Goal: Information Seeking & Learning: Learn about a topic

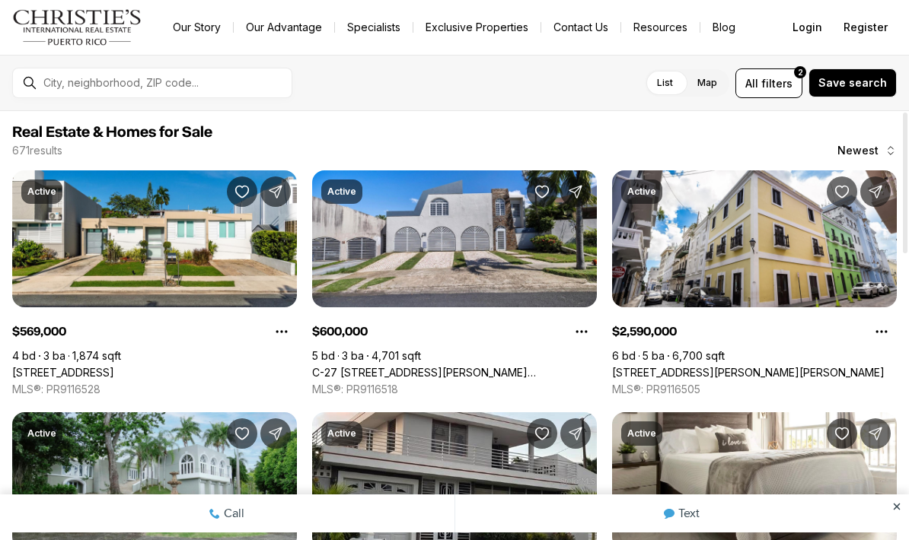
click at [787, 74] on button "All filters 2" at bounding box center [768, 83] width 67 height 30
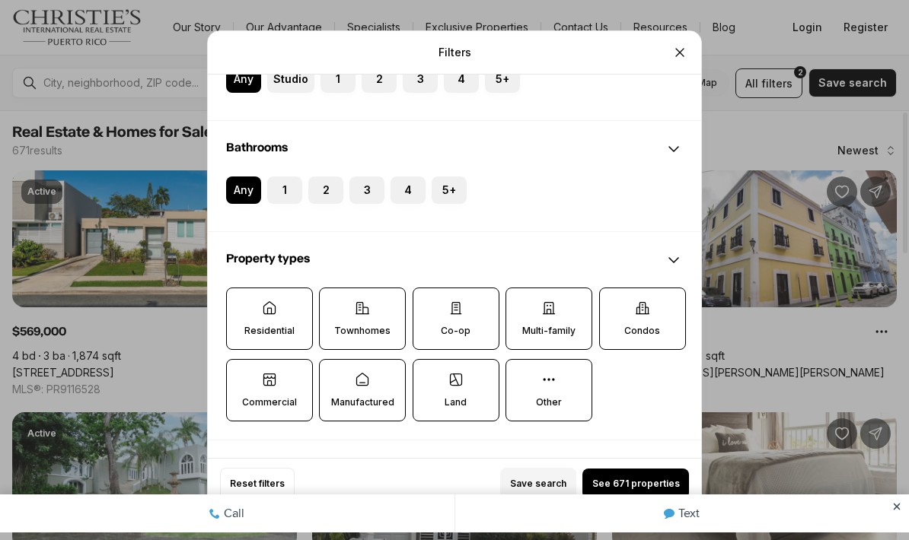
scroll to position [333, 0]
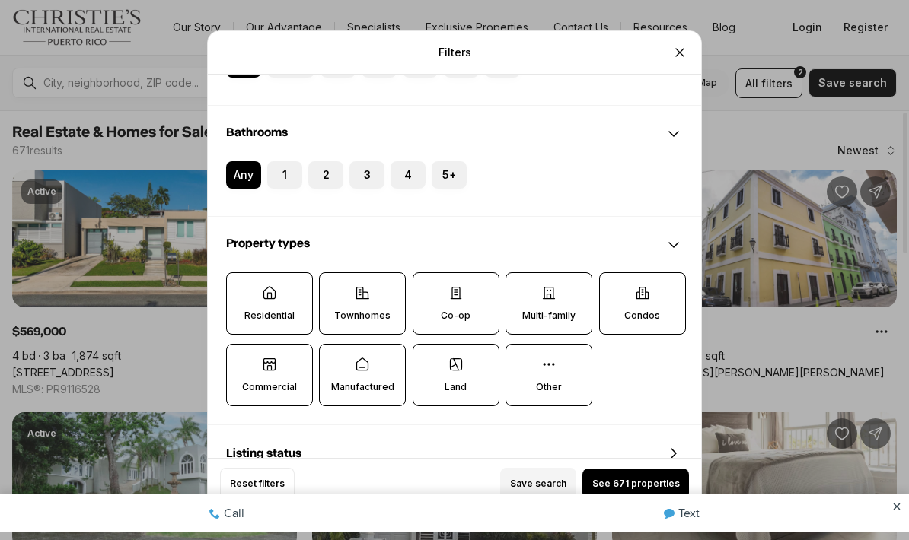
click at [261, 349] on label "Commercial" at bounding box center [269, 375] width 87 height 62
click at [242, 349] on button "Commercial" at bounding box center [234, 352] width 15 height 15
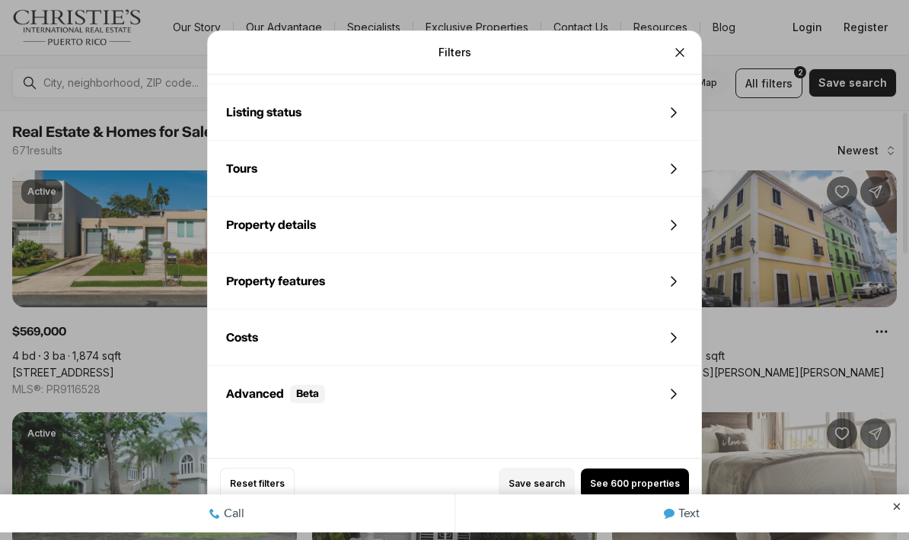
scroll to position [673, 0]
click at [903, 502] on div "Filters Refine your search with more filters For sale For rent Price to Bedroom…" at bounding box center [454, 270] width 909 height 540
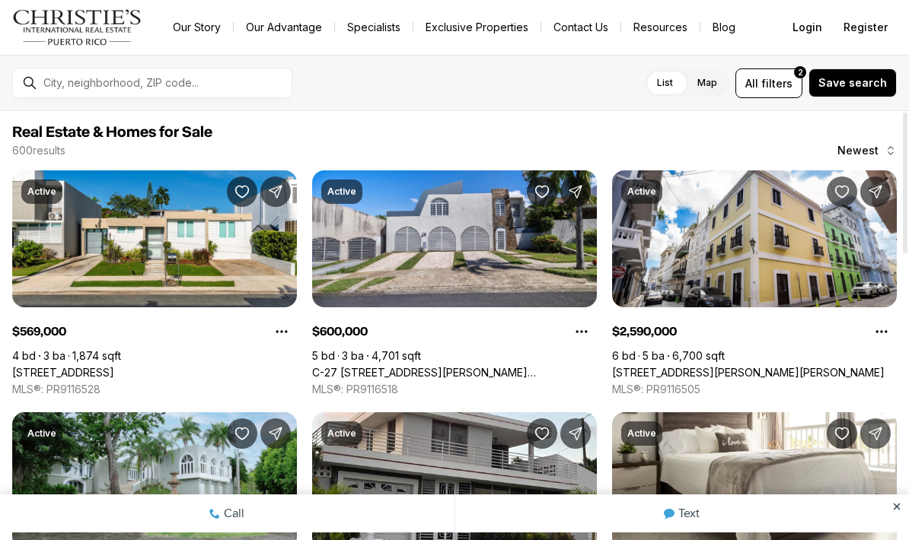
click at [784, 84] on span "filters" at bounding box center [776, 83] width 31 height 16
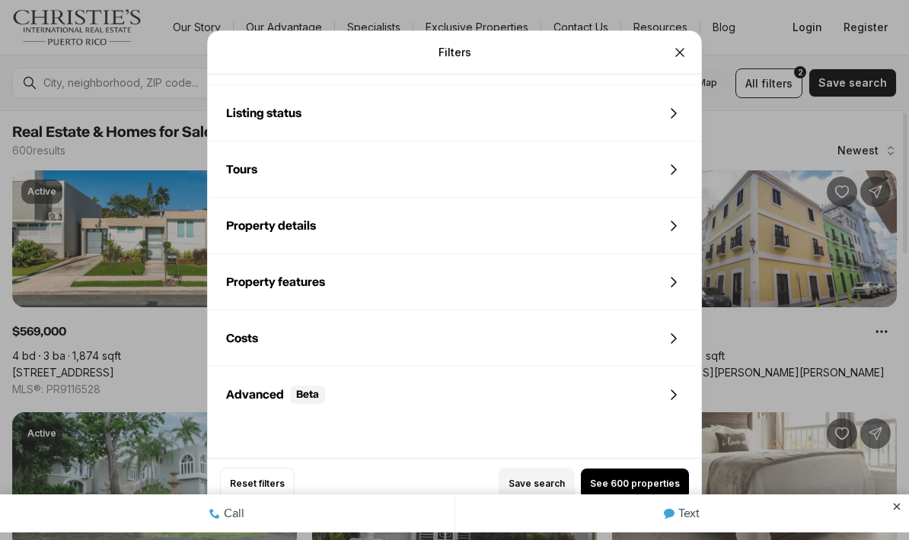
click at [903, 504] on div "Filters Refine your search with more filters For sale For rent Price to Bedroom…" at bounding box center [454, 270] width 909 height 540
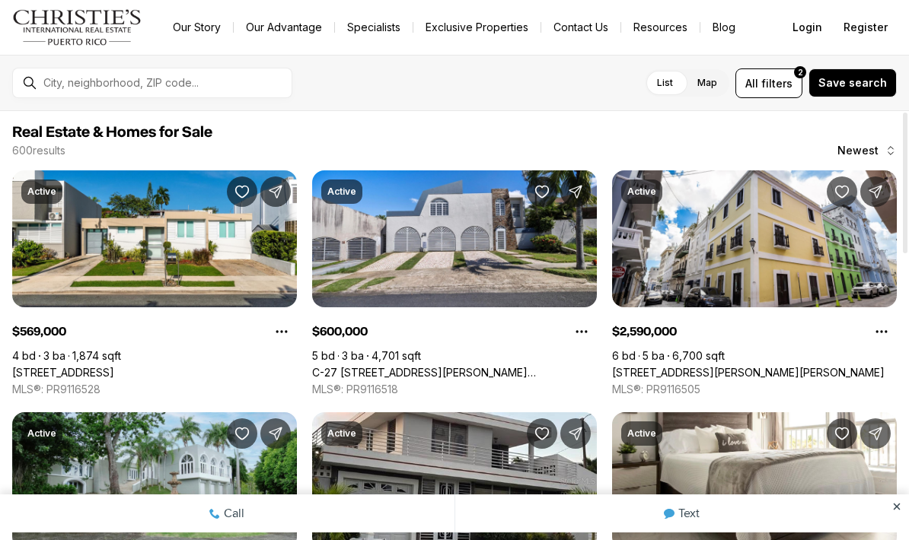
click at [903, 507] on div at bounding box center [896, 514] width 24 height 38
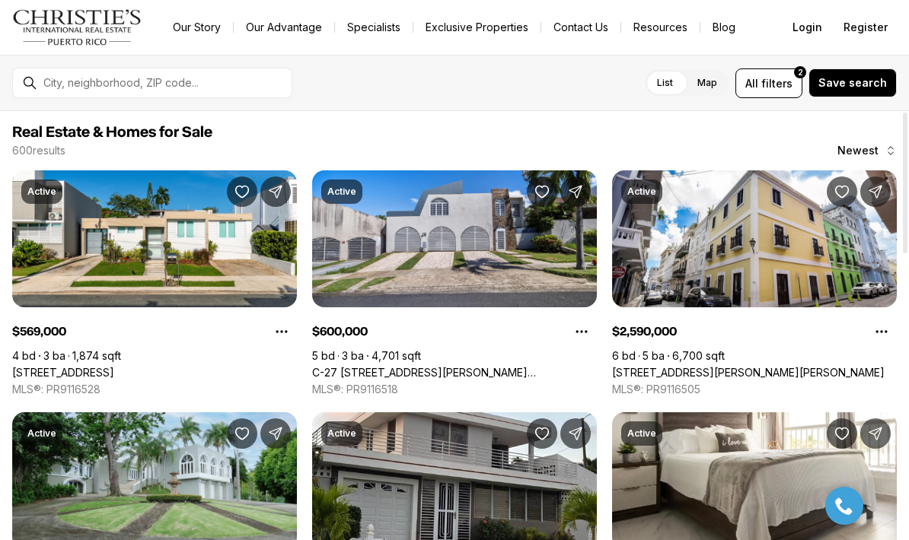
click at [784, 91] on button "All filters 2" at bounding box center [768, 83] width 67 height 30
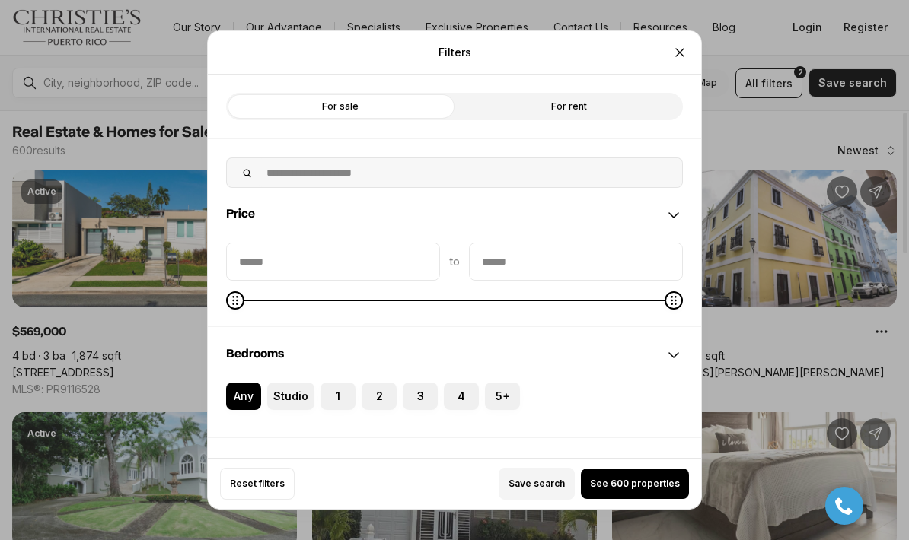
click at [646, 490] on span "See 600 properties" at bounding box center [635, 484] width 90 height 12
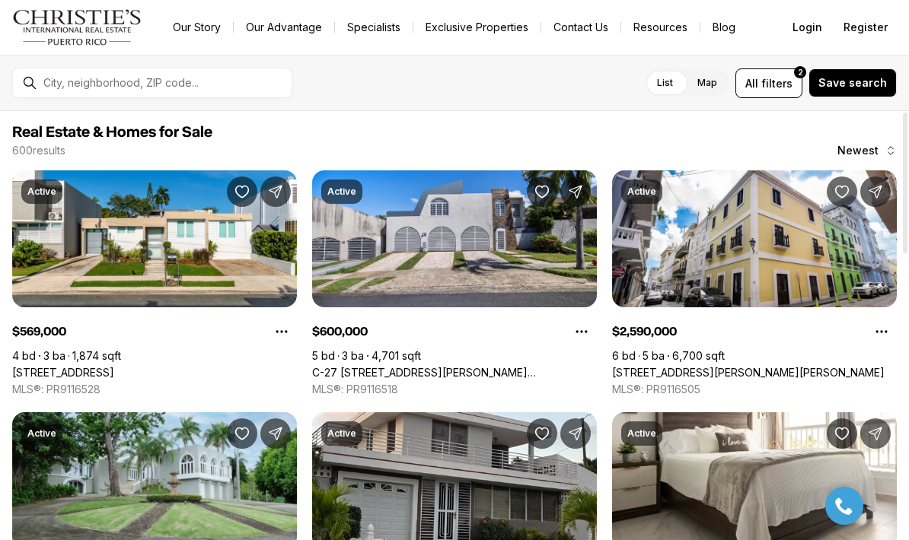
click at [779, 89] on span "filters" at bounding box center [776, 83] width 31 height 16
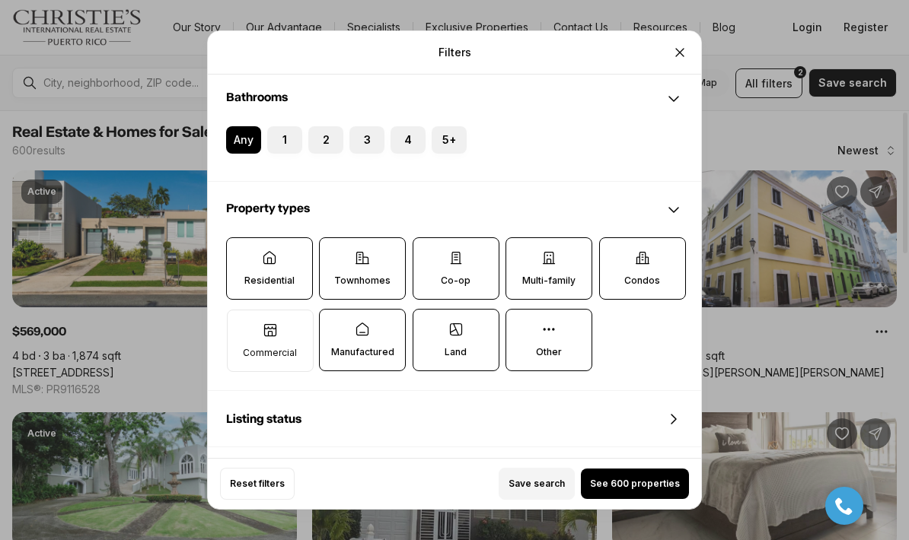
scroll to position [372, 0]
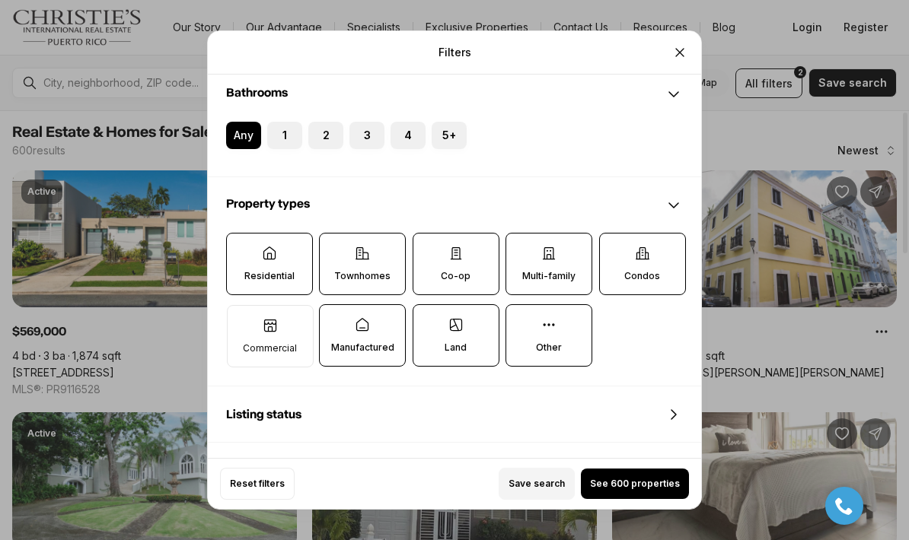
click at [271, 318] on icon at bounding box center [270, 325] width 15 height 15
click at [243, 306] on button "Commercial" at bounding box center [235, 313] width 15 height 15
click at [296, 305] on label "Commercial" at bounding box center [269, 335] width 87 height 62
click at [242, 305] on button "Commercial" at bounding box center [234, 312] width 15 height 15
click at [276, 318] on icon at bounding box center [270, 325] width 15 height 15
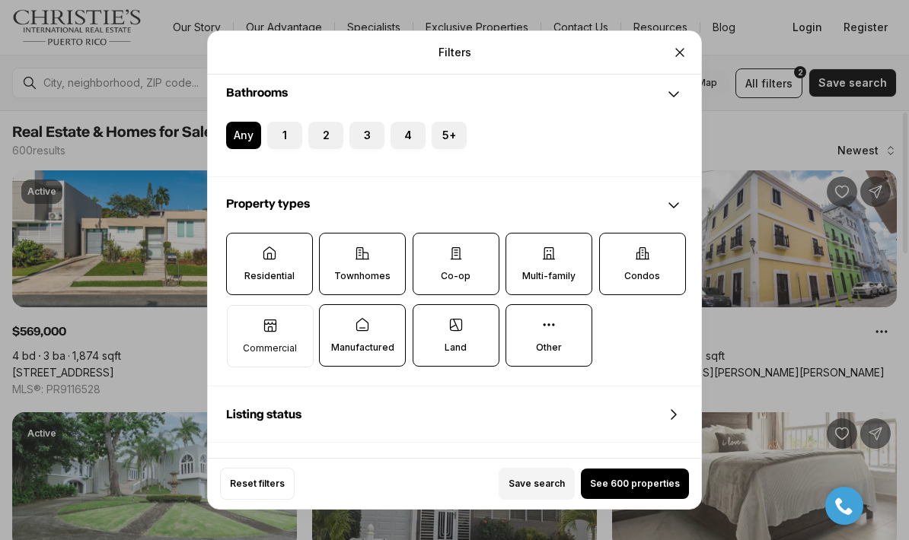
click at [243, 306] on button "Commercial" at bounding box center [235, 313] width 15 height 15
click at [381, 304] on label "Manufactured" at bounding box center [362, 335] width 87 height 62
click at [335, 305] on button "Manufactured" at bounding box center [327, 312] width 15 height 15
click at [267, 247] on icon at bounding box center [269, 253] width 11 height 12
click at [242, 234] on button "Residential" at bounding box center [234, 241] width 15 height 15
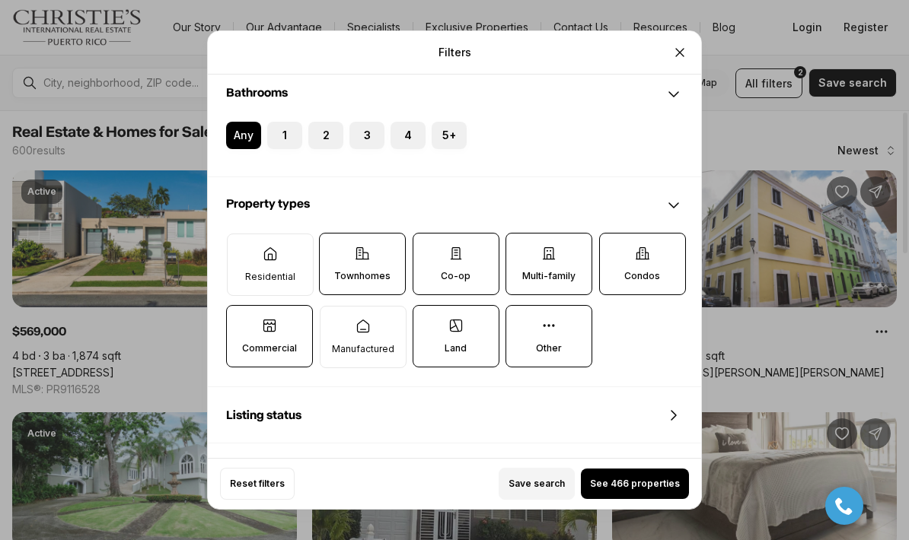
click at [358, 235] on label "Townhomes" at bounding box center [362, 264] width 87 height 62
click at [335, 235] on button "Townhomes" at bounding box center [327, 241] width 15 height 15
click at [441, 233] on label "Co-op" at bounding box center [455, 264] width 87 height 62
click at [428, 234] on button "Co-op" at bounding box center [420, 241] width 15 height 15
click at [453, 342] on p "Land" at bounding box center [455, 348] width 22 height 12
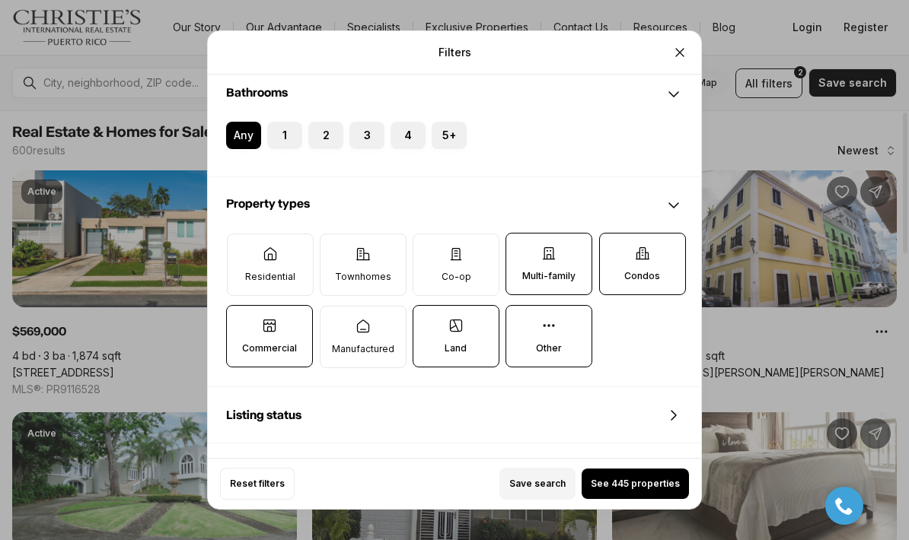
click at [428, 321] on button "Land" at bounding box center [420, 313] width 15 height 15
click at [533, 233] on label "Multi-family" at bounding box center [548, 264] width 87 height 62
click at [521, 234] on button "Multi-family" at bounding box center [513, 241] width 15 height 15
click at [629, 236] on label "Condos" at bounding box center [642, 264] width 87 height 62
click at [615, 236] on button "Condos" at bounding box center [607, 241] width 15 height 15
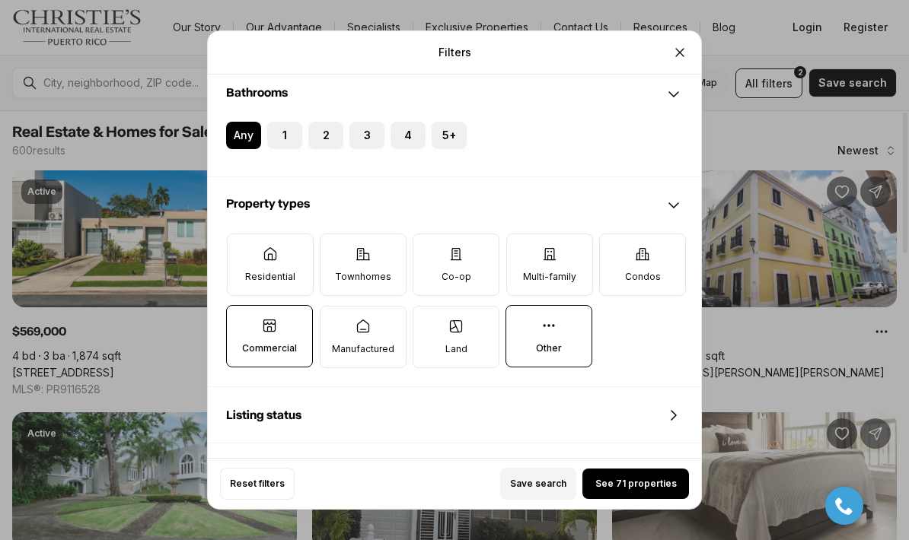
click at [623, 490] on span "See 71 properties" at bounding box center [635, 484] width 81 height 12
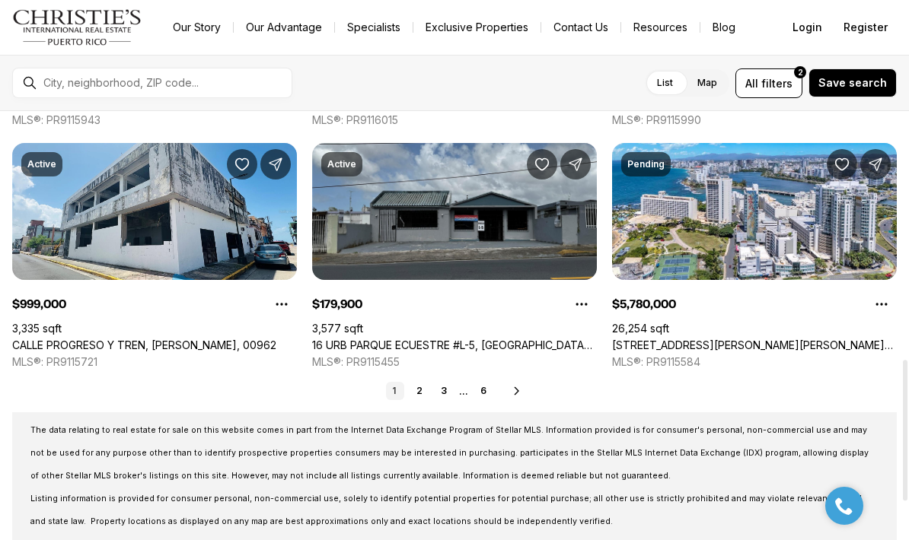
scroll to position [755, 0]
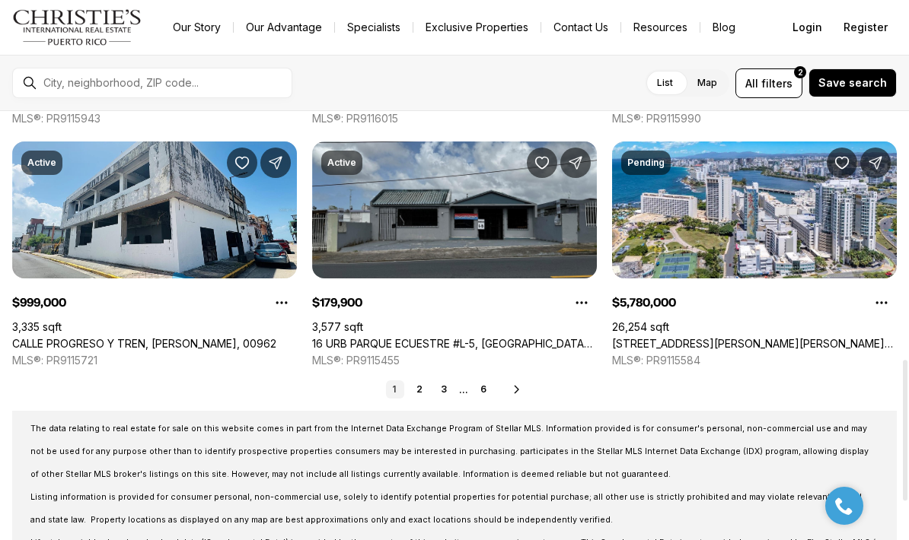
click at [423, 396] on link "2" at bounding box center [419, 390] width 18 height 18
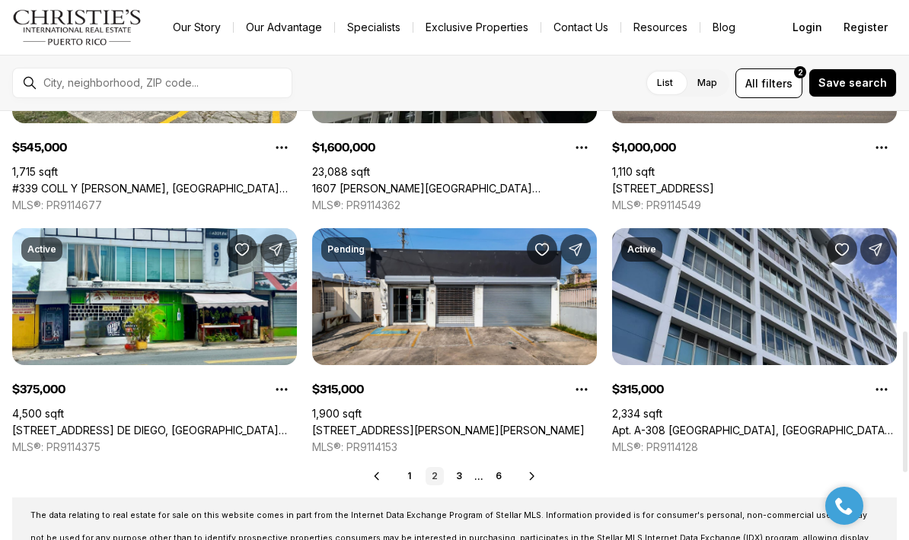
scroll to position [668, 0]
click at [537, 471] on icon at bounding box center [532, 476] width 12 height 12
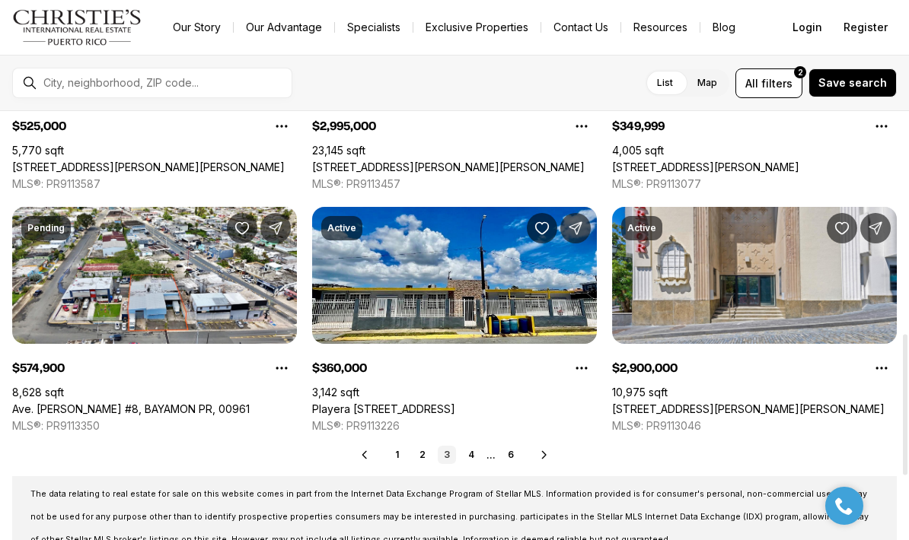
scroll to position [696, 0]
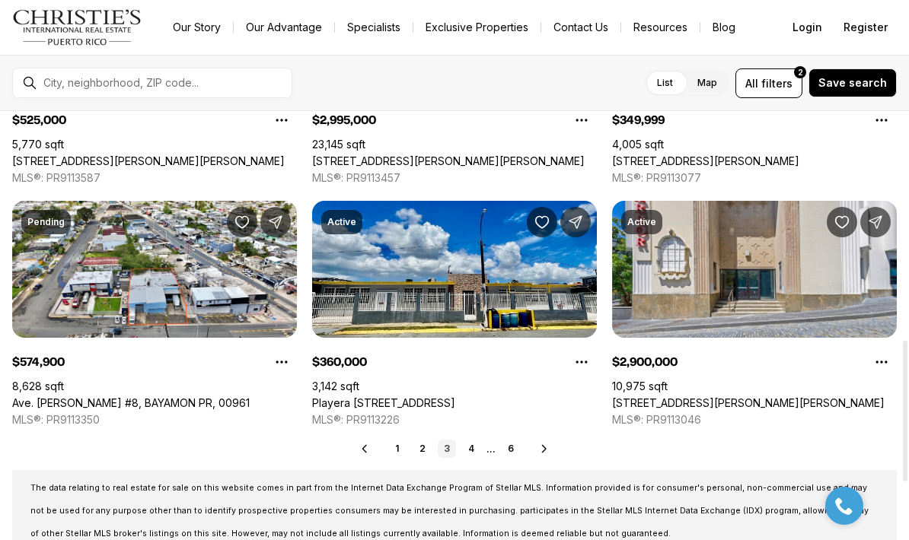
click at [474, 450] on link "4" at bounding box center [471, 449] width 18 height 18
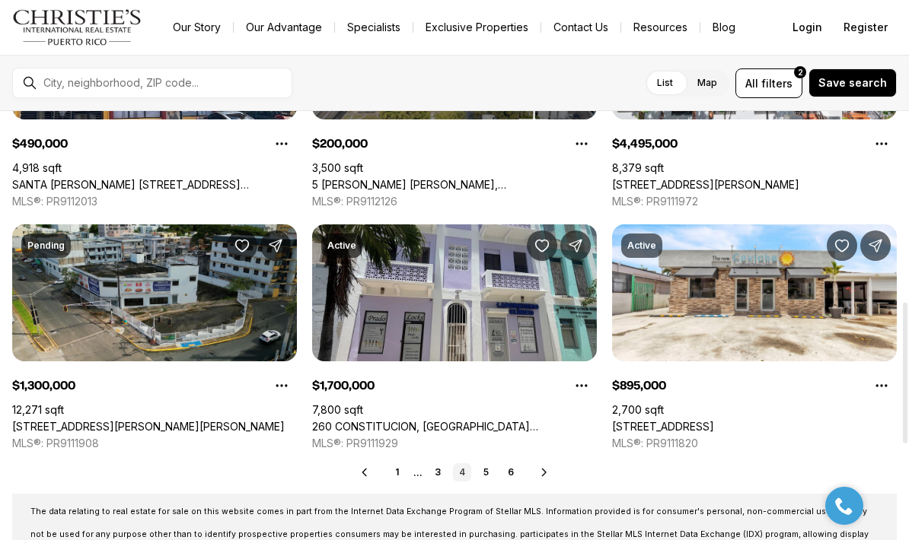
scroll to position [677, 0]
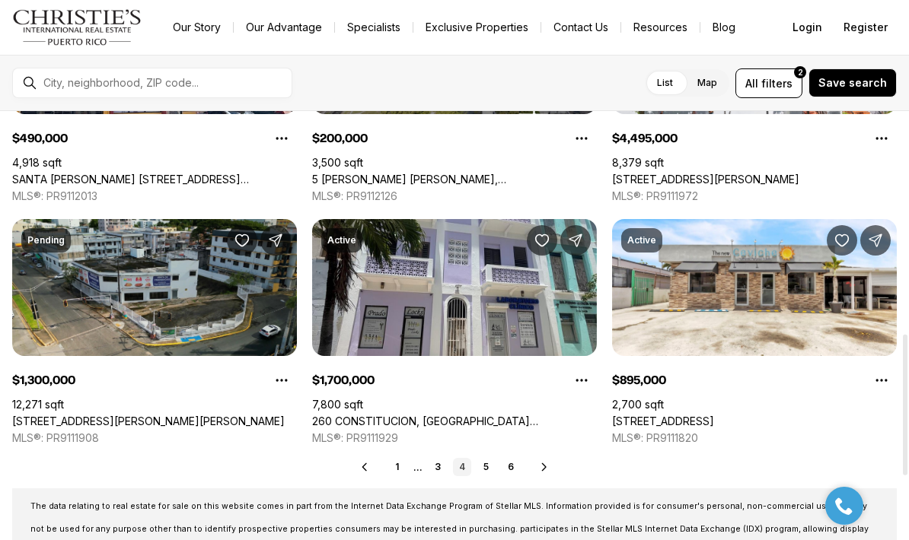
click at [484, 466] on link "5" at bounding box center [486, 467] width 18 height 18
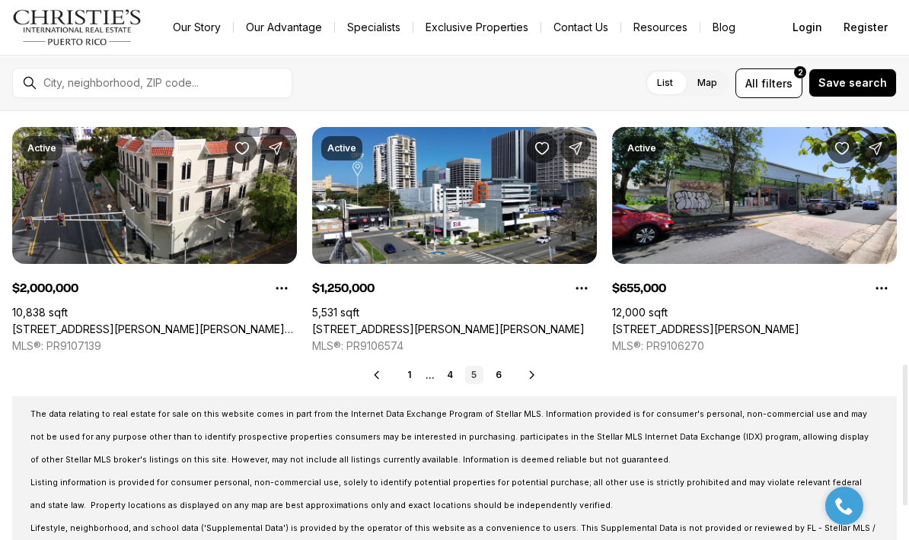
scroll to position [769, 0]
click at [502, 380] on link "6" at bounding box center [498, 375] width 18 height 18
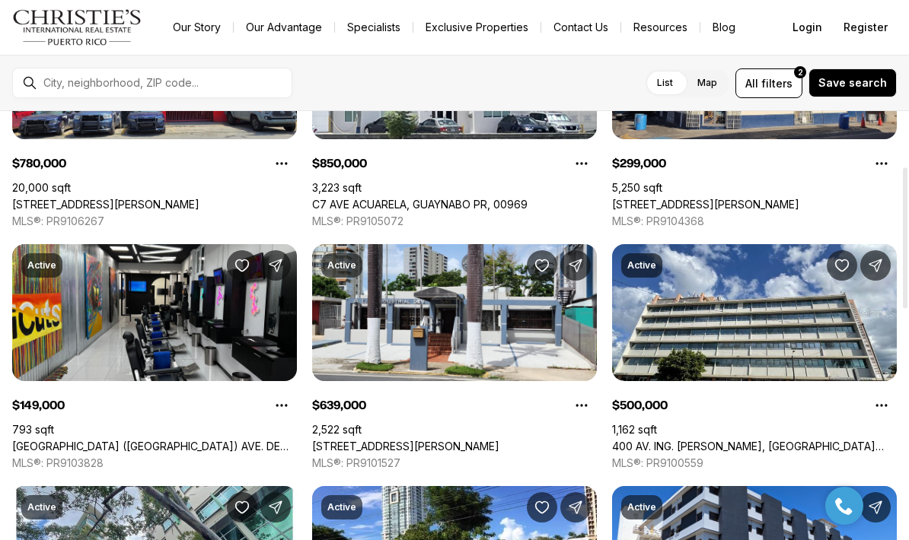
scroll to position [169, 0]
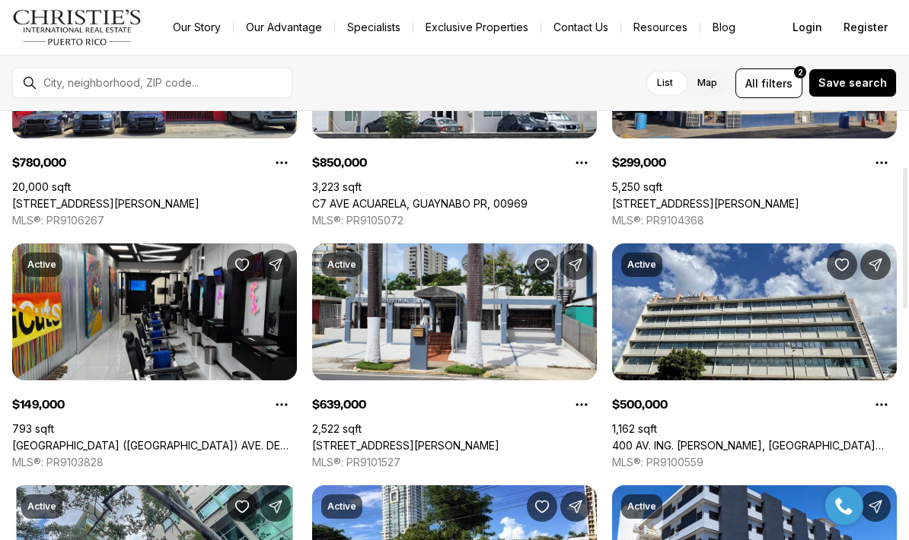
click at [404, 439] on link "[STREET_ADDRESS][PERSON_NAME]" at bounding box center [405, 446] width 187 height 14
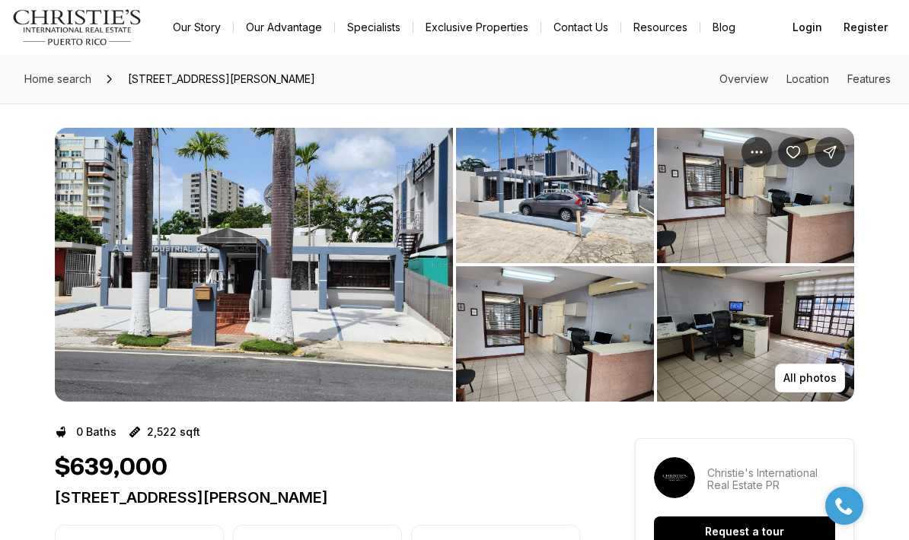
click at [591, 205] on img "View image gallery" at bounding box center [555, 195] width 198 height 135
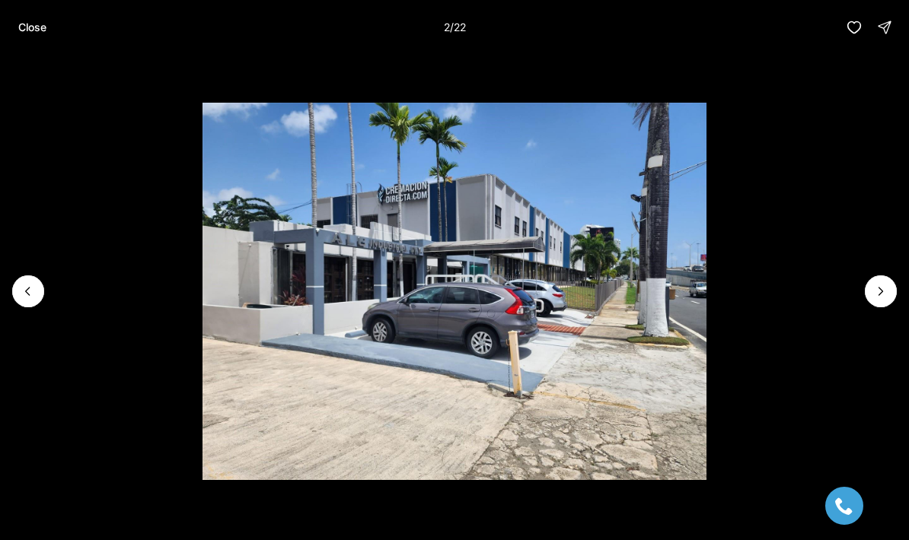
click at [46, 28] on p "Close" at bounding box center [32, 27] width 28 height 12
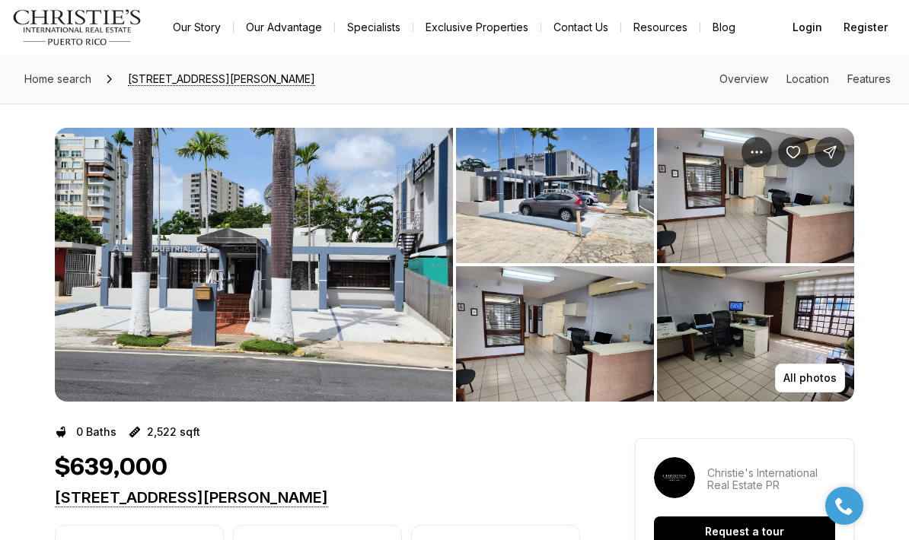
click at [631, 347] on img "View image gallery" at bounding box center [555, 333] width 198 height 135
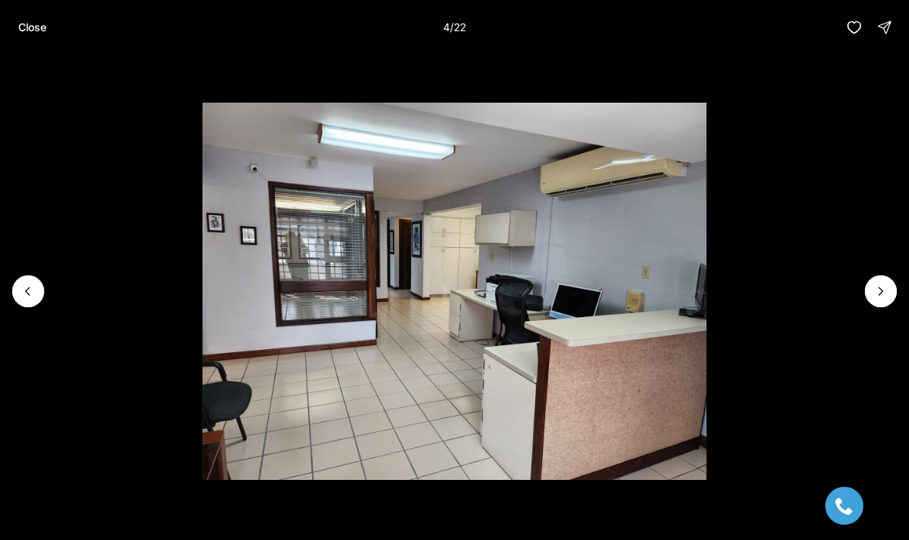
click at [873, 293] on icon "Next slide" at bounding box center [880, 291] width 15 height 15
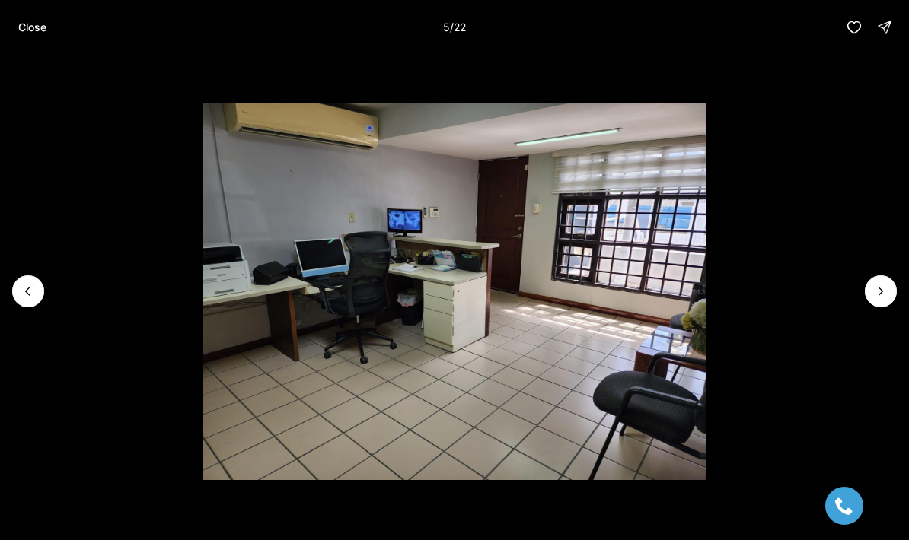
click at [884, 285] on icon "Next slide" at bounding box center [880, 291] width 15 height 15
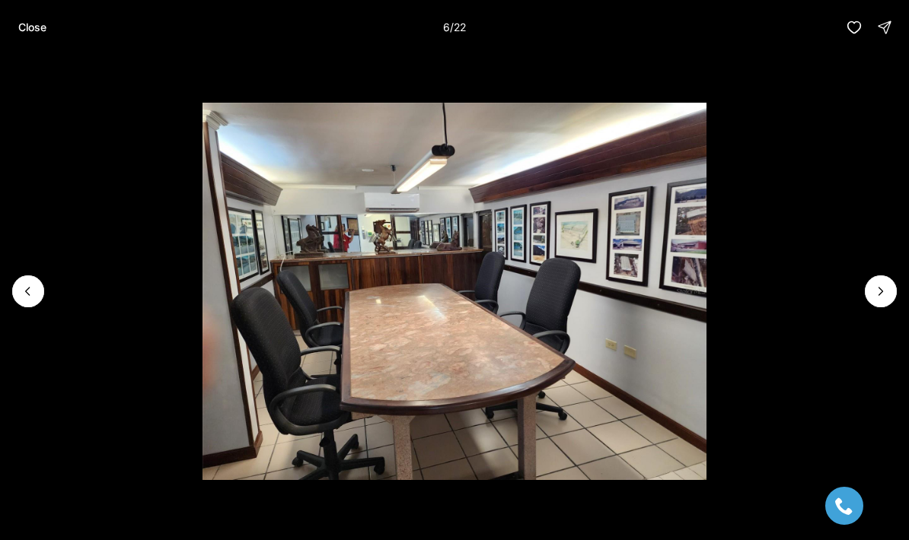
click at [874, 290] on icon "Next slide" at bounding box center [880, 291] width 15 height 15
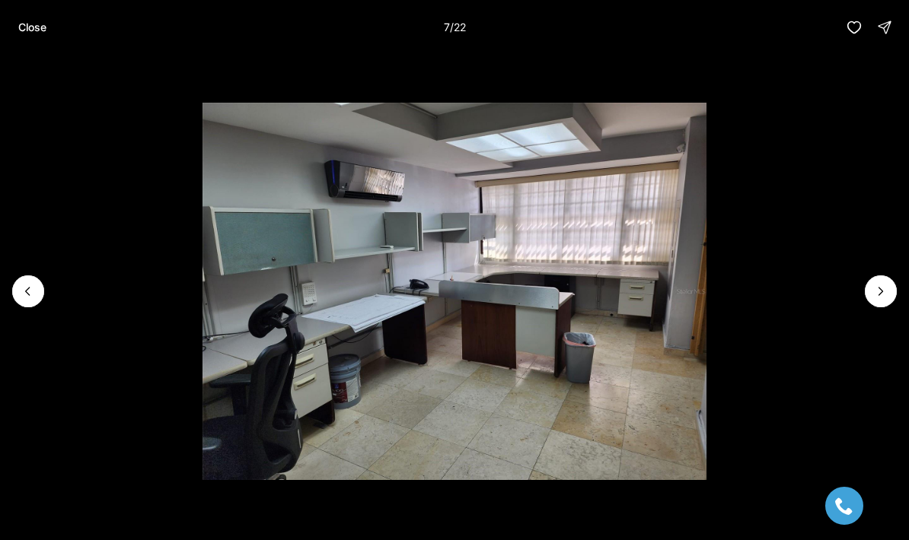
click at [874, 295] on icon "Next slide" at bounding box center [880, 291] width 15 height 15
click at [878, 292] on icon "Next slide" at bounding box center [880, 291] width 15 height 15
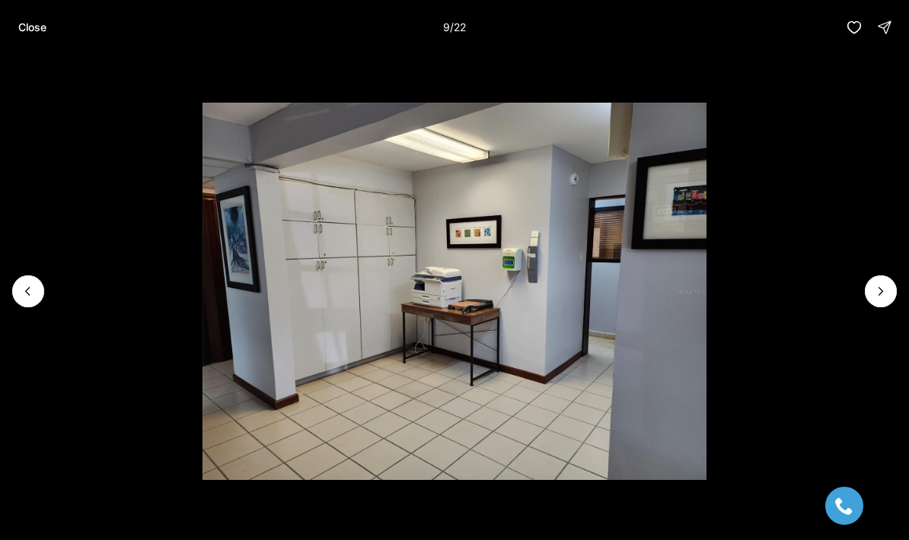
click at [874, 293] on icon "Next slide" at bounding box center [880, 291] width 15 height 15
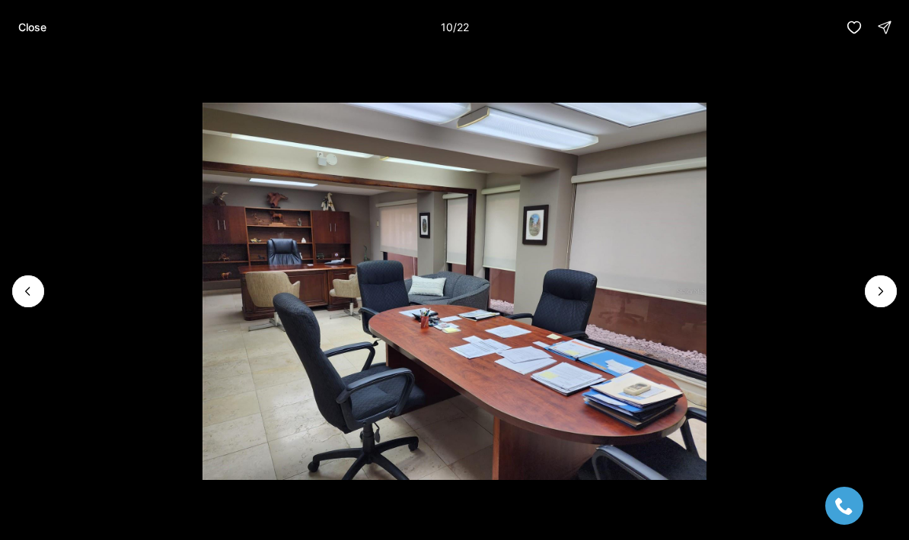
click at [880, 285] on icon "Next slide" at bounding box center [880, 291] width 15 height 15
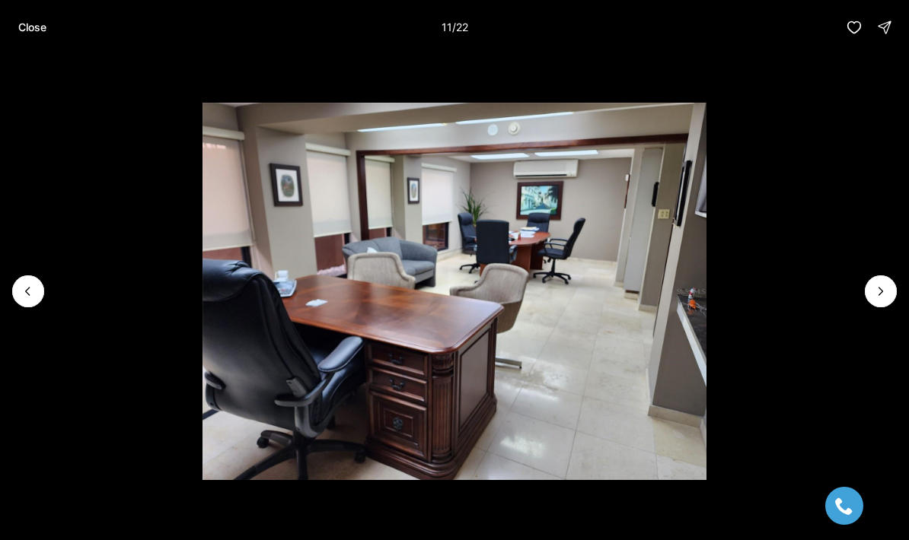
click at [879, 288] on icon "Next slide" at bounding box center [881, 292] width 4 height 8
click at [877, 292] on icon "Next slide" at bounding box center [880, 291] width 15 height 15
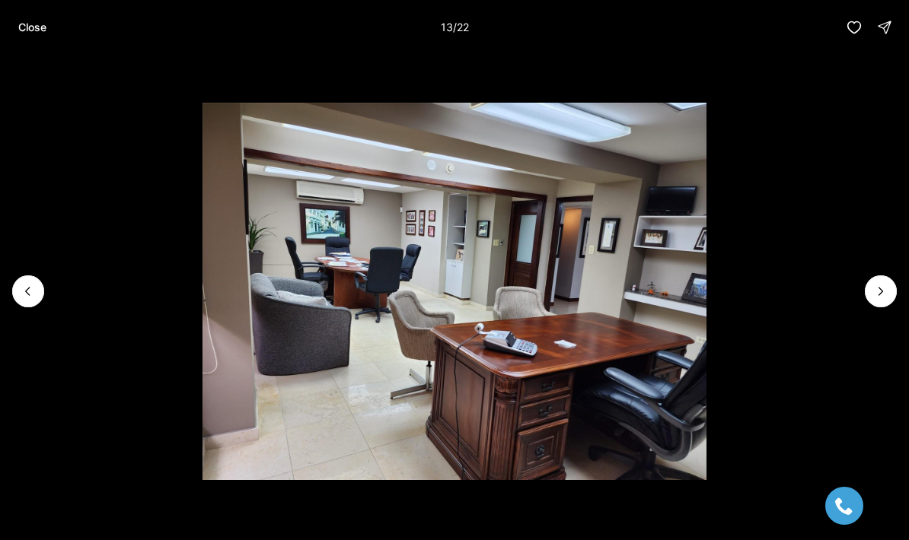
click at [873, 295] on icon "Next slide" at bounding box center [880, 291] width 15 height 15
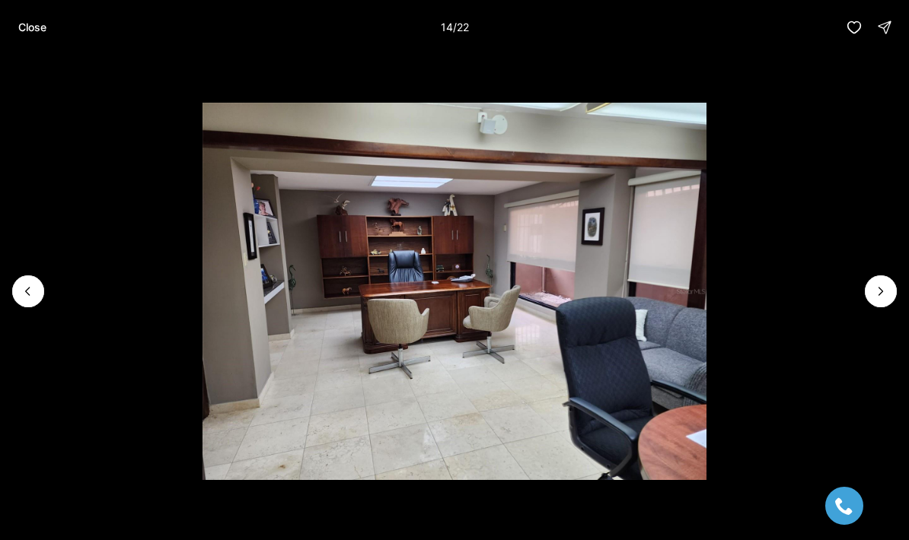
click at [877, 291] on icon "Next slide" at bounding box center [880, 291] width 15 height 15
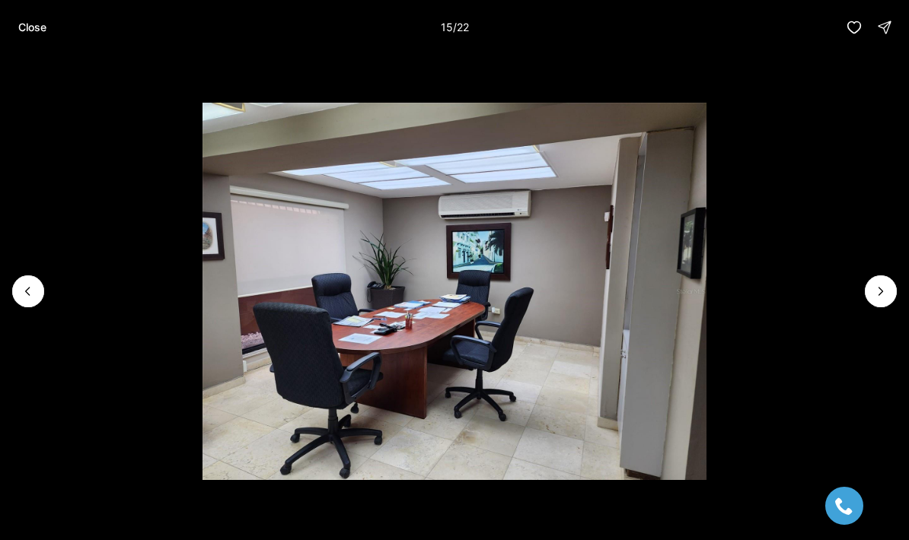
click at [874, 295] on icon "Next slide" at bounding box center [880, 291] width 15 height 15
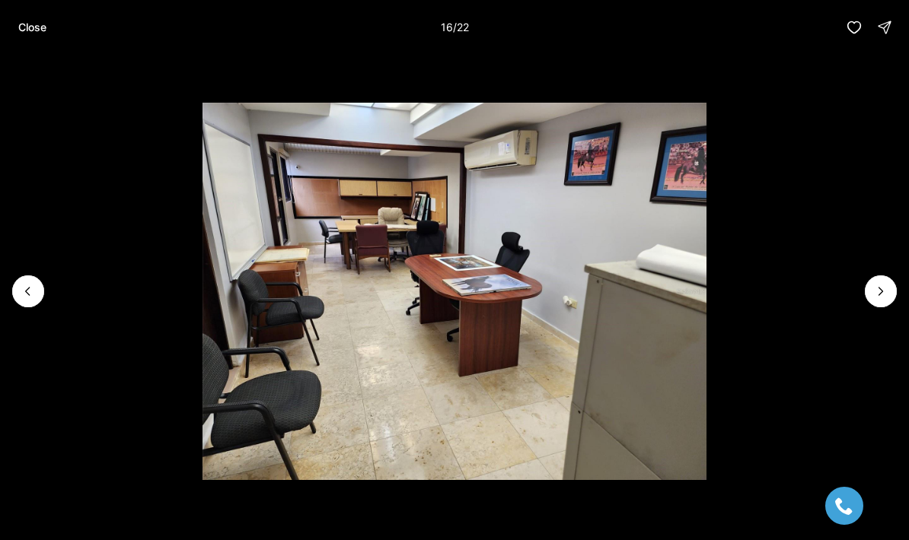
click at [876, 295] on icon "Next slide" at bounding box center [880, 291] width 15 height 15
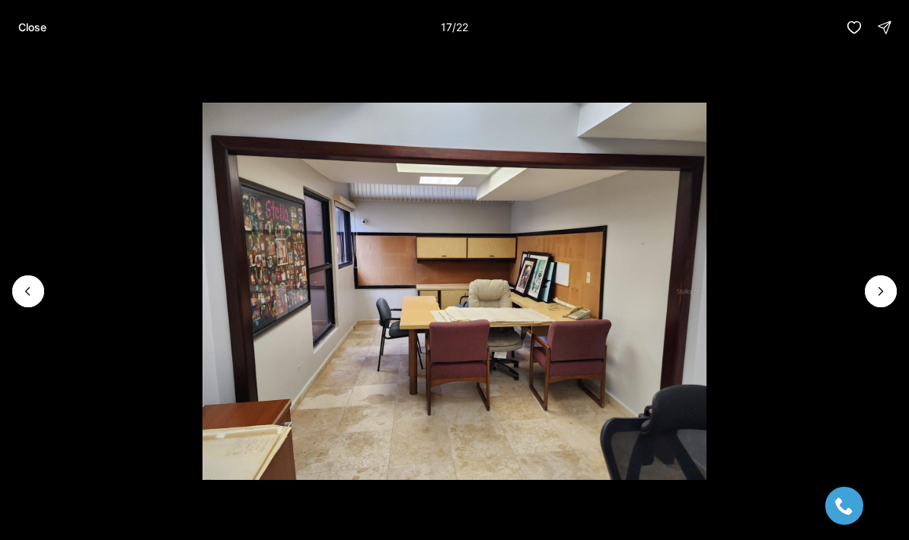
click at [874, 293] on icon "Next slide" at bounding box center [880, 291] width 15 height 15
click at [877, 291] on icon "Next slide" at bounding box center [880, 291] width 15 height 15
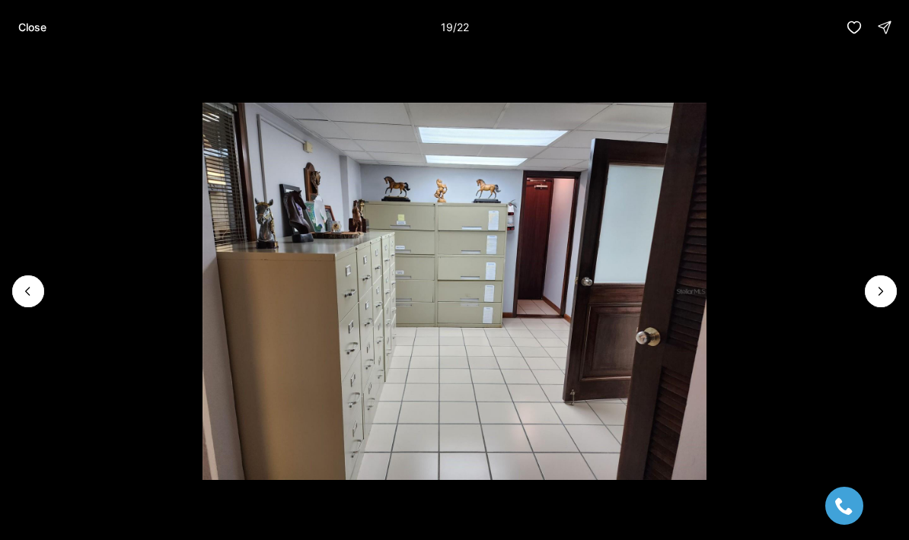
click at [874, 294] on icon "Next slide" at bounding box center [880, 291] width 15 height 15
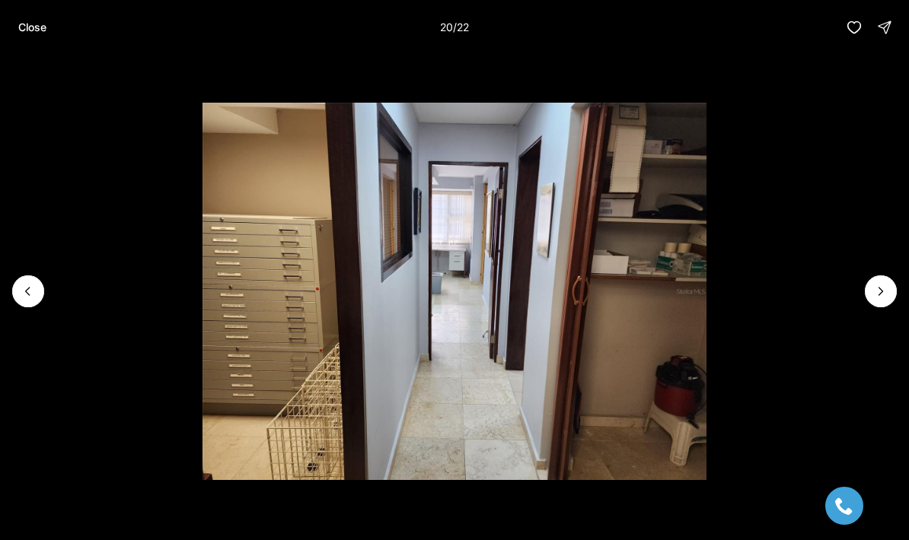
click at [874, 294] on icon "Next slide" at bounding box center [880, 291] width 15 height 15
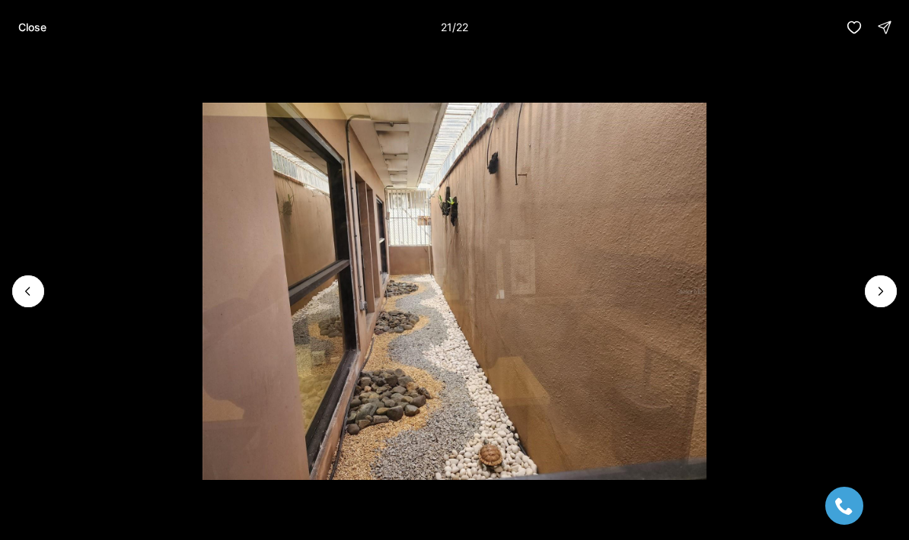
click at [877, 296] on icon "Next slide" at bounding box center [880, 291] width 15 height 15
click at [879, 295] on div at bounding box center [881, 291] width 32 height 32
click at [880, 291] on div at bounding box center [881, 291] width 32 height 32
click at [885, 290] on div at bounding box center [881, 291] width 32 height 32
click at [36, 19] on button "Close" at bounding box center [32, 27] width 46 height 30
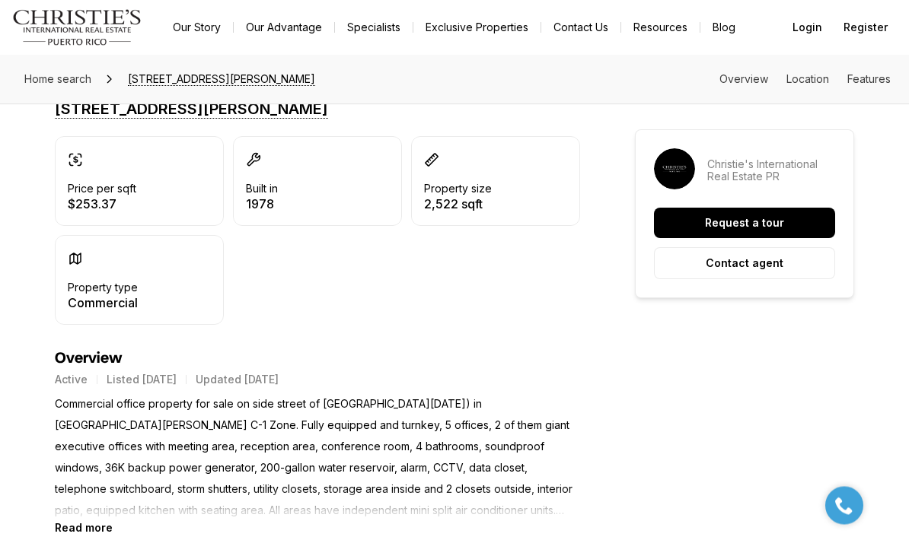
scroll to position [389, 0]
click at [108, 533] on b "Read more" at bounding box center [84, 527] width 58 height 13
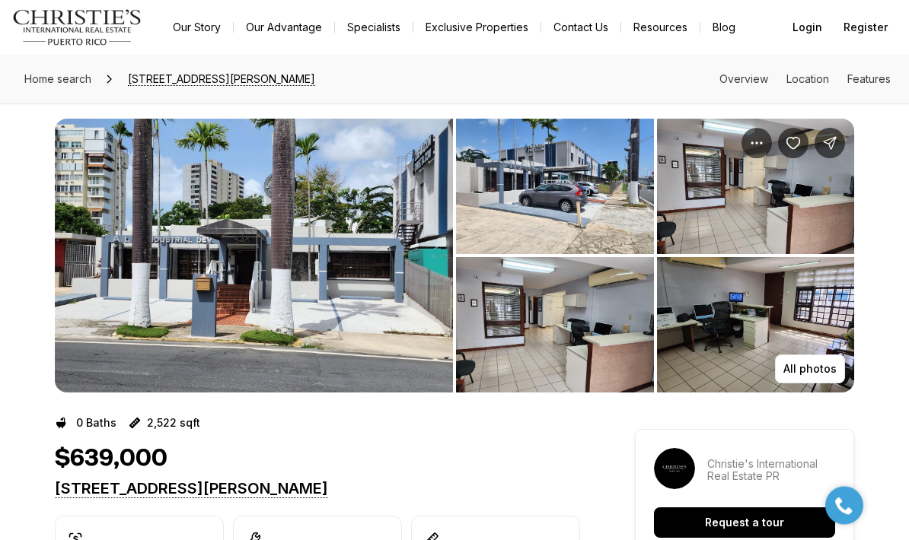
scroll to position [0, 0]
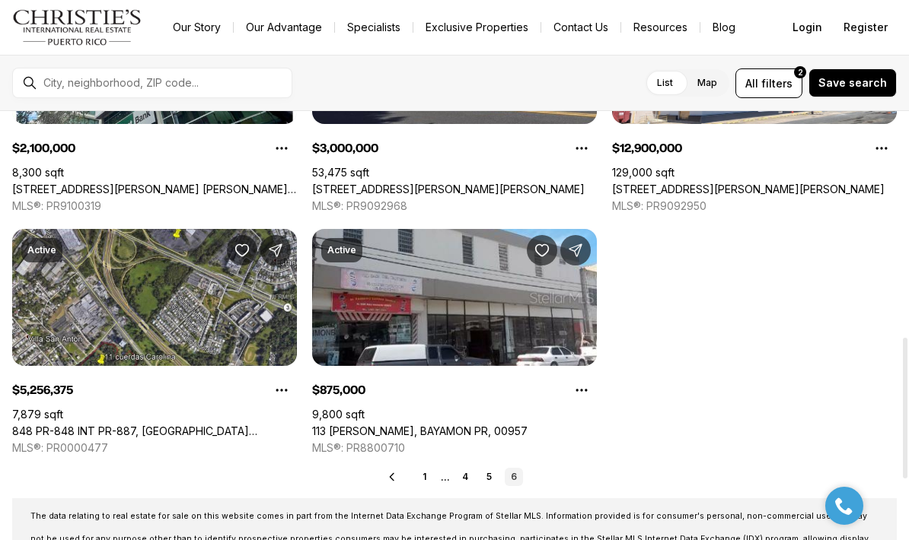
scroll to position [689, 0]
